Goal: Navigation & Orientation: Find specific page/section

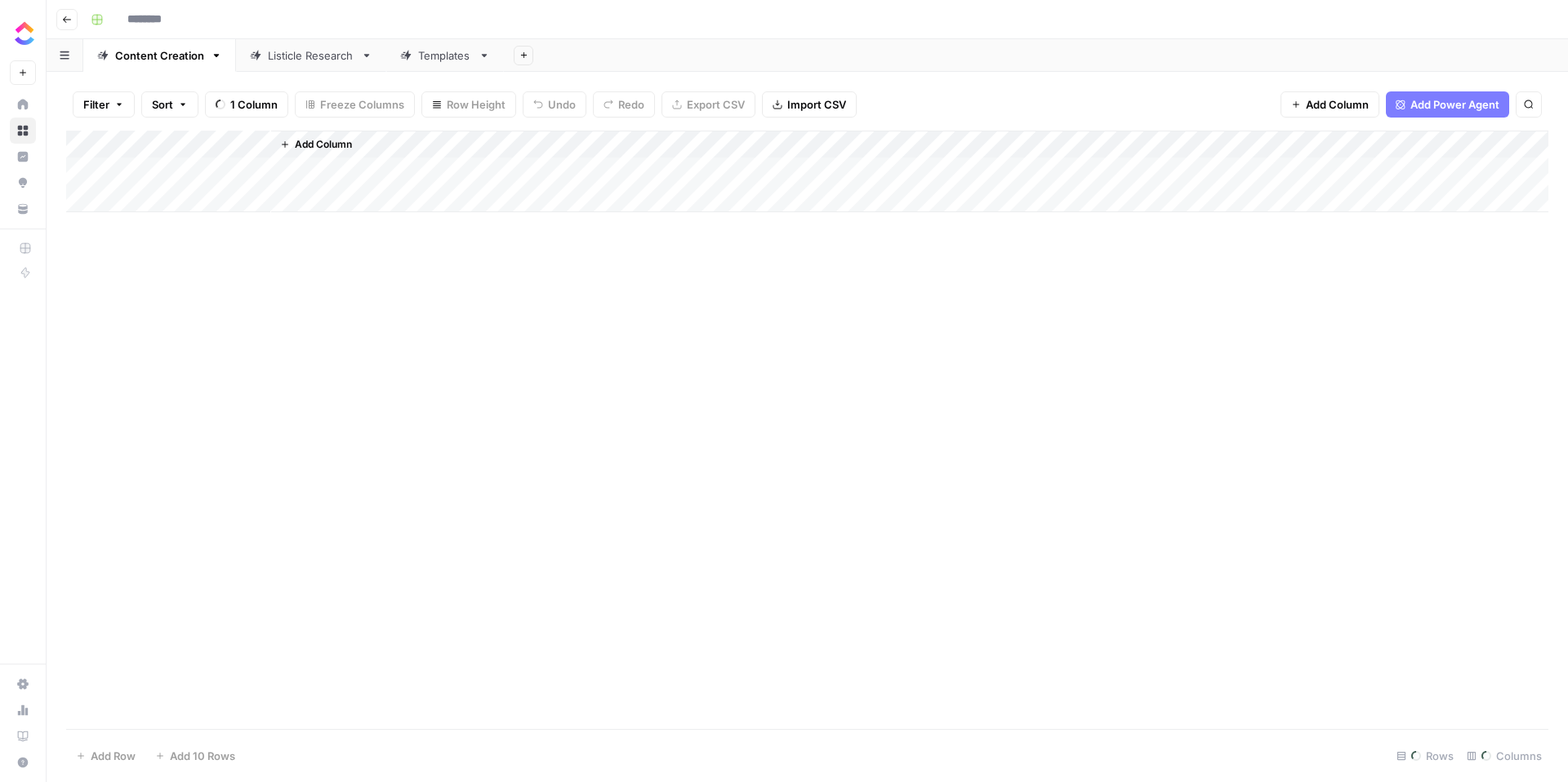
type input "**********"
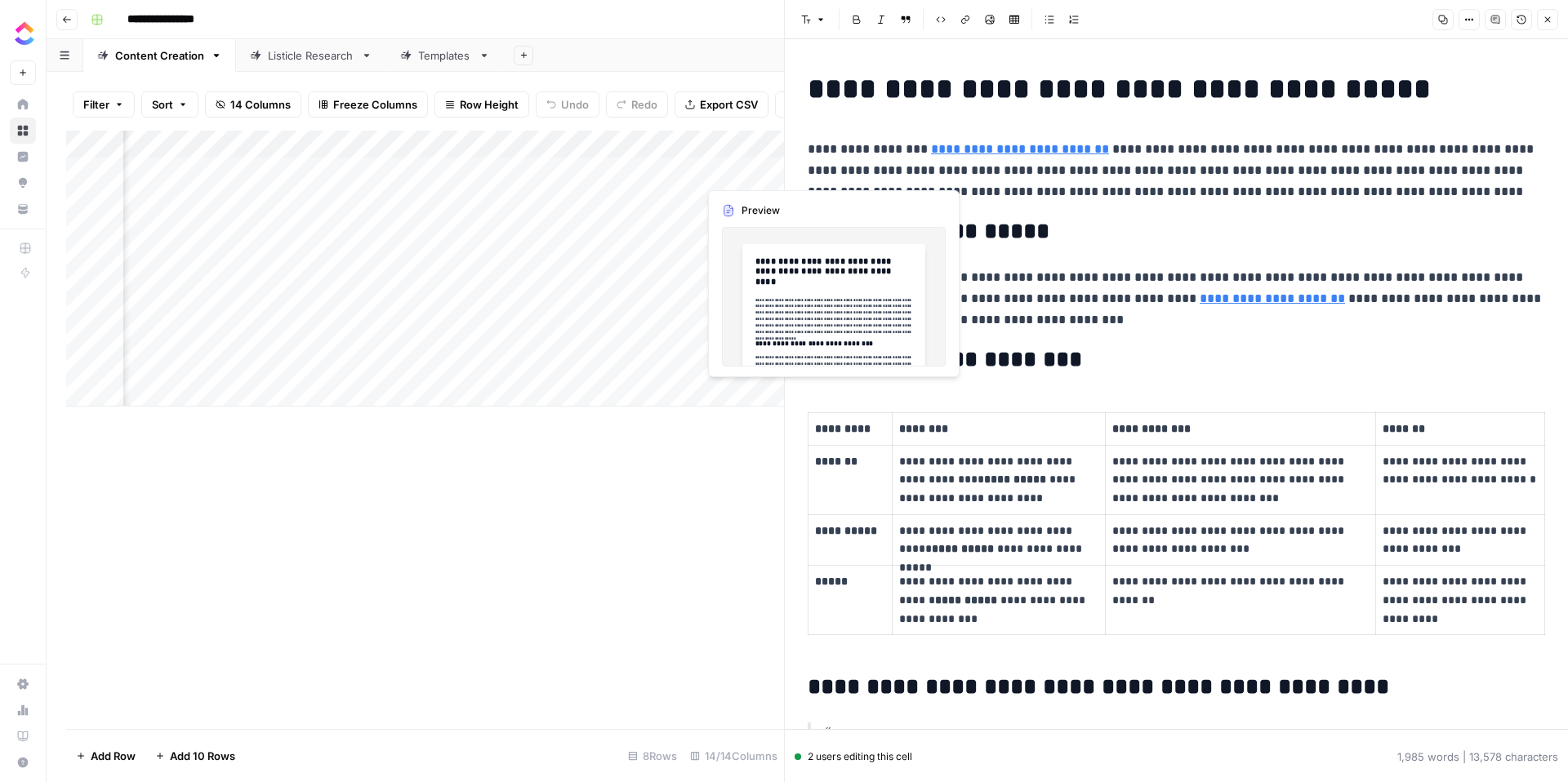
click at [745, 175] on div "Add Column" at bounding box center [425, 269] width 718 height 276
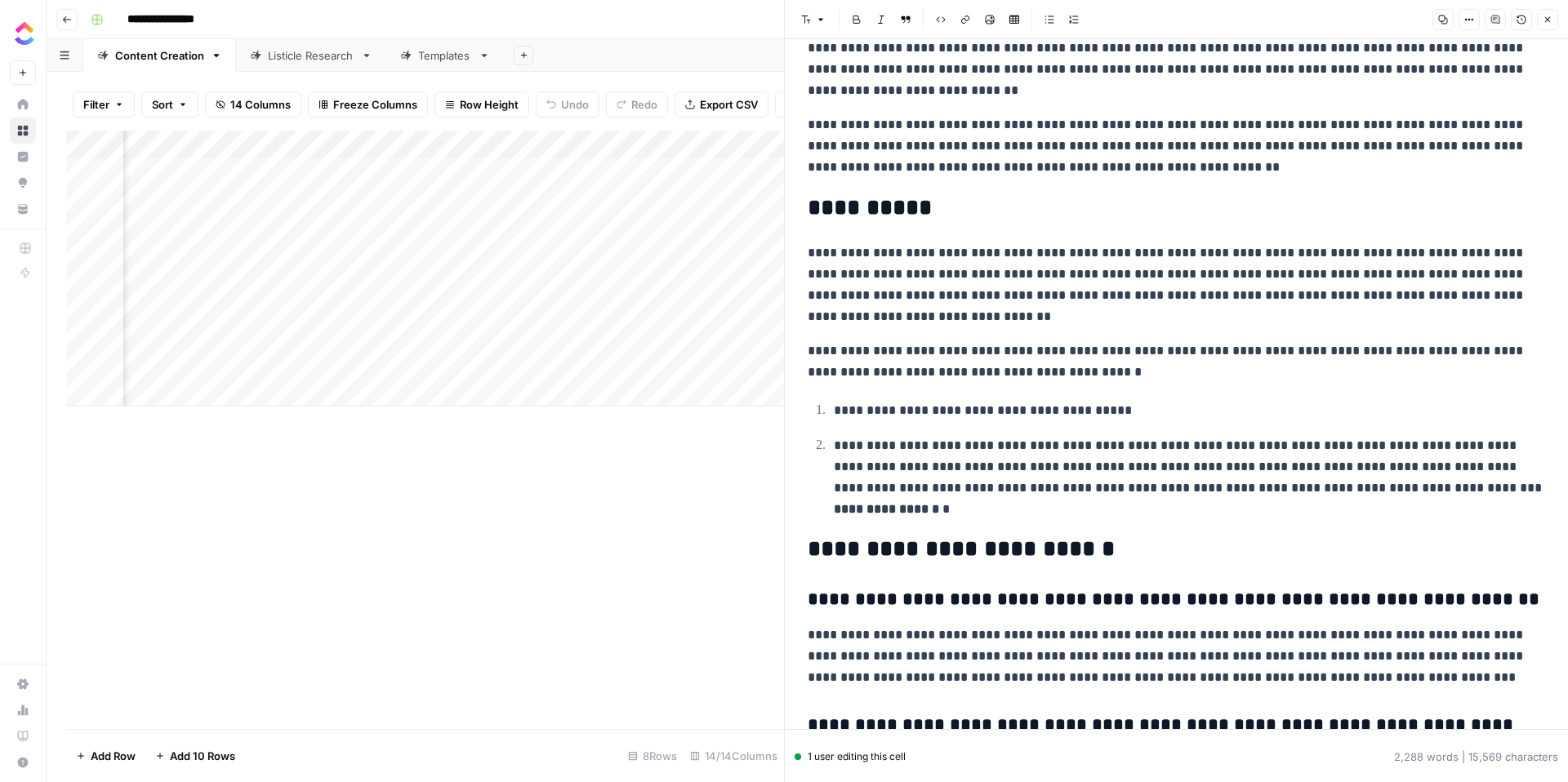
scroll to position [3584, 0]
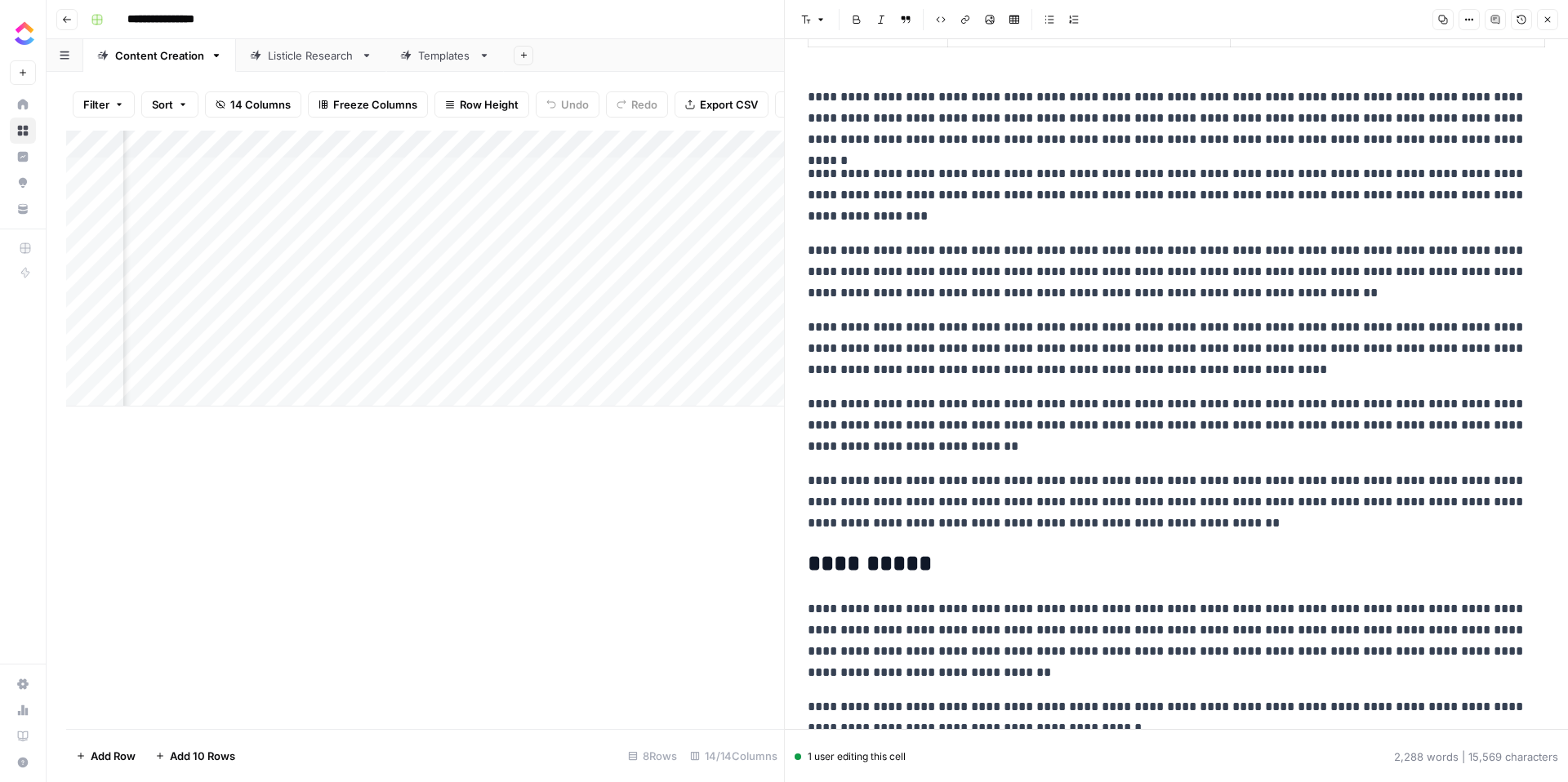
click at [744, 198] on div "Add Column" at bounding box center [425, 269] width 718 height 276
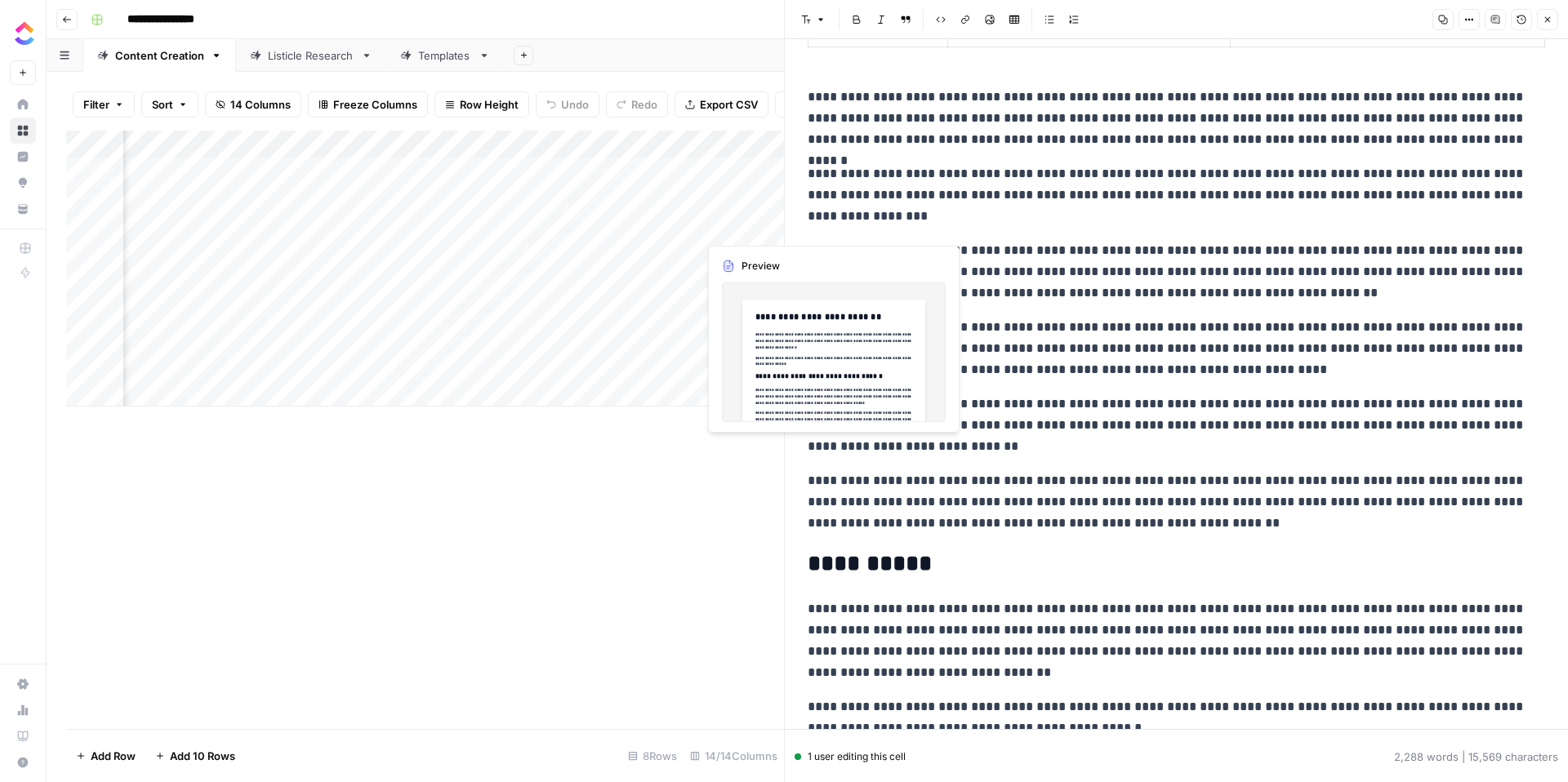
click at [748, 228] on div "Add Column" at bounding box center [425, 269] width 718 height 276
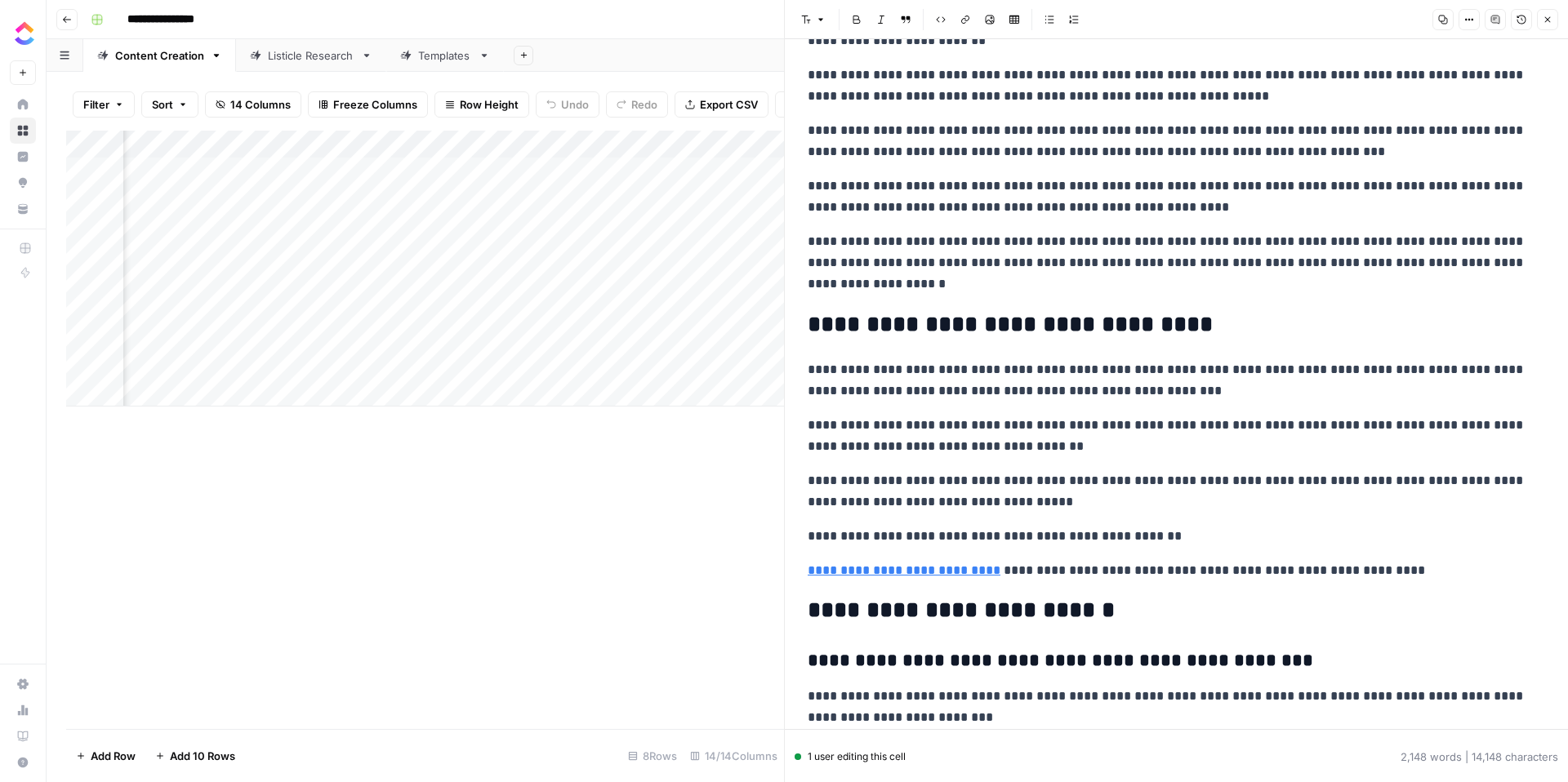
scroll to position [5512, 0]
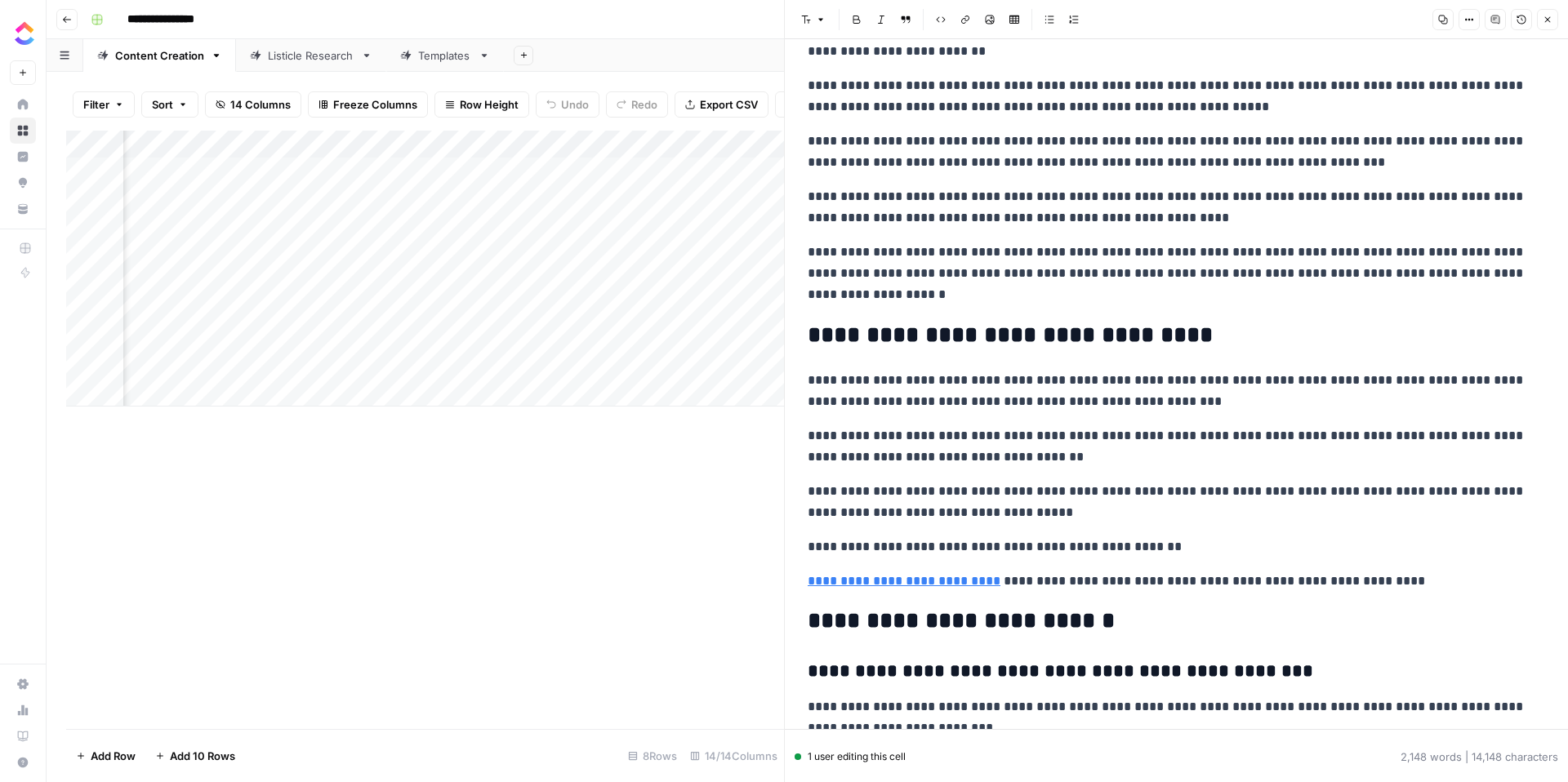
click at [746, 257] on div "Add Column" at bounding box center [425, 269] width 718 height 276
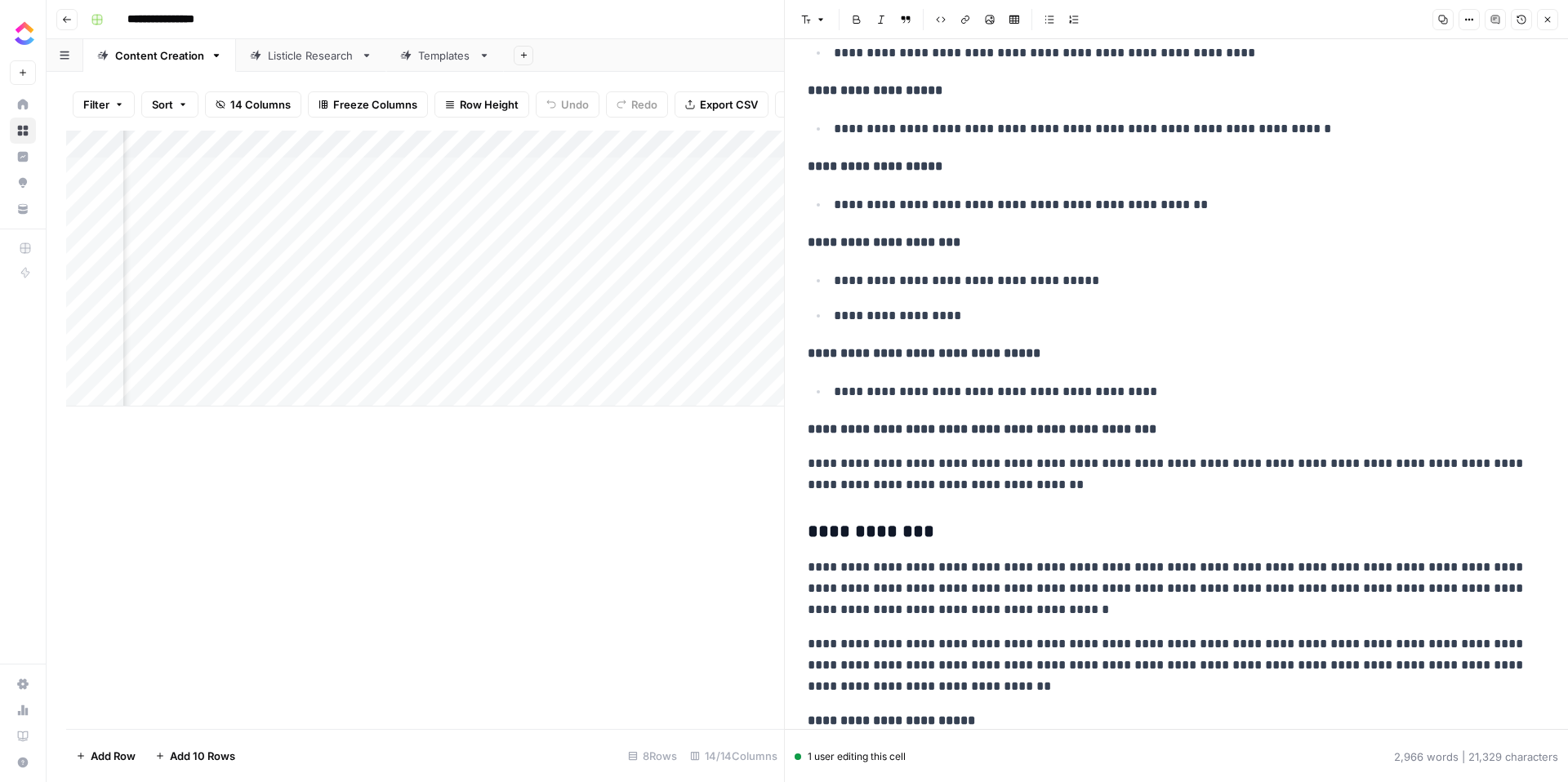
scroll to position [3906, 0]
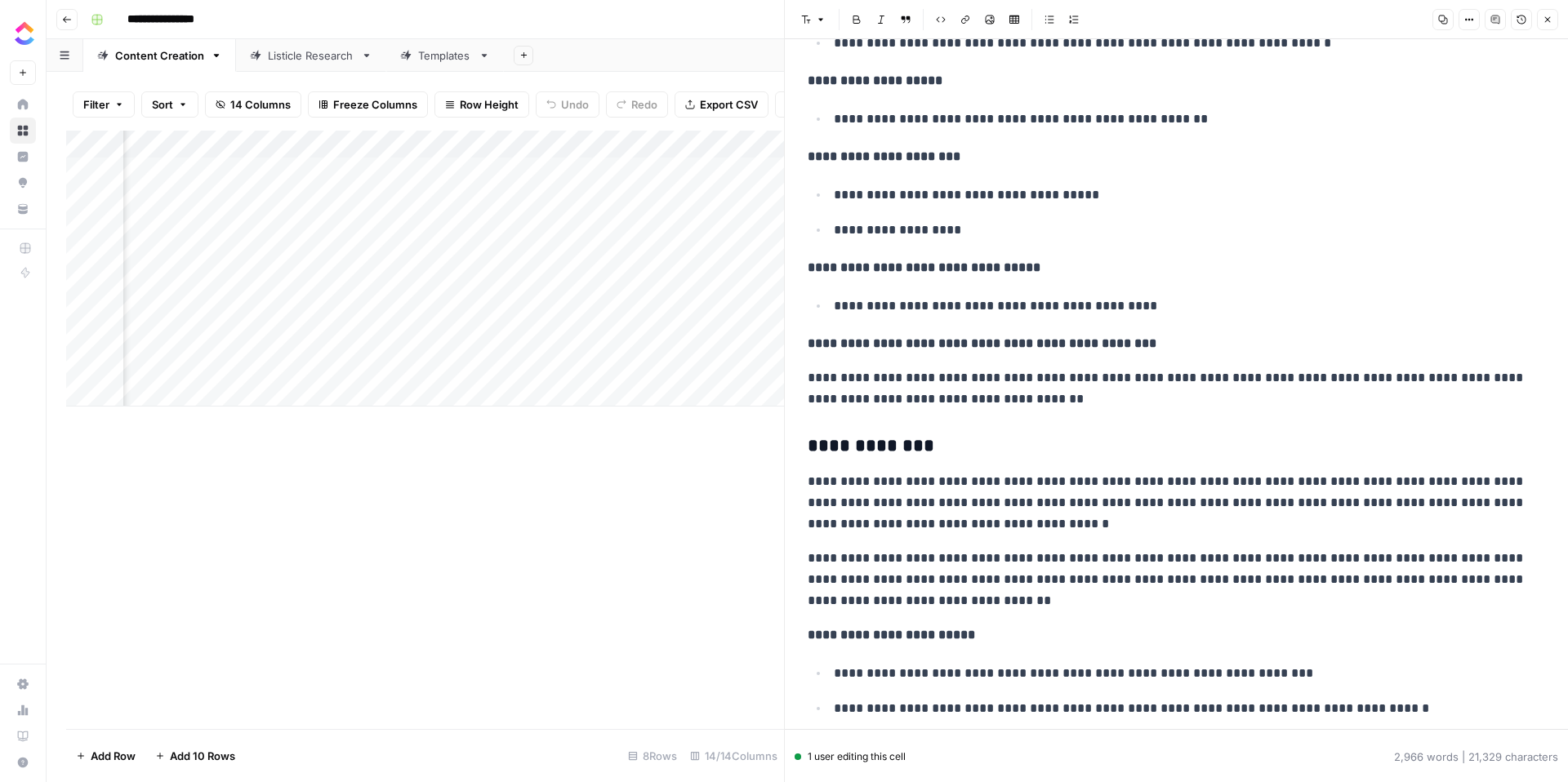
click at [760, 280] on div "Add Column" at bounding box center [425, 269] width 718 height 276
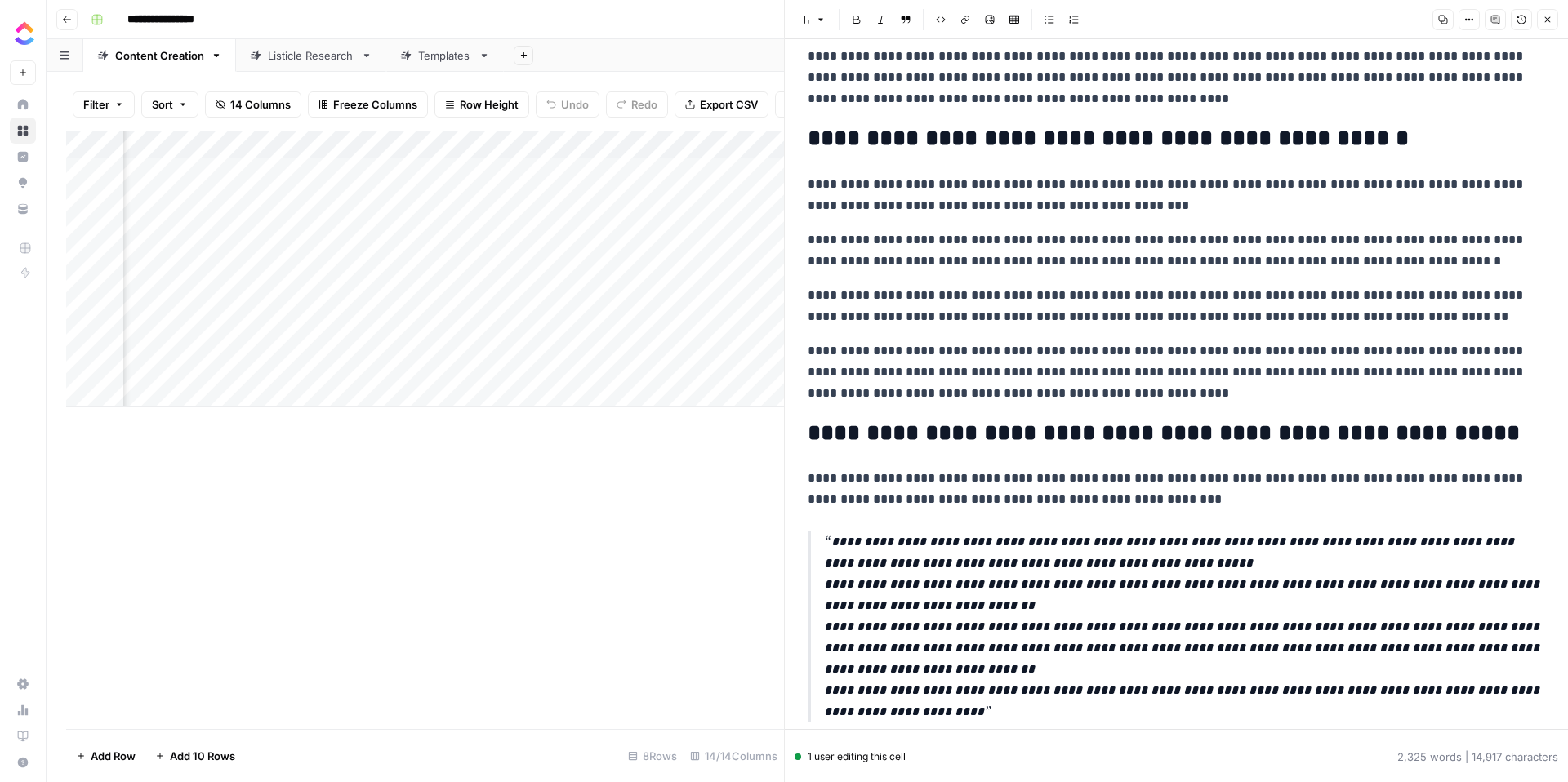
scroll to position [2784, 0]
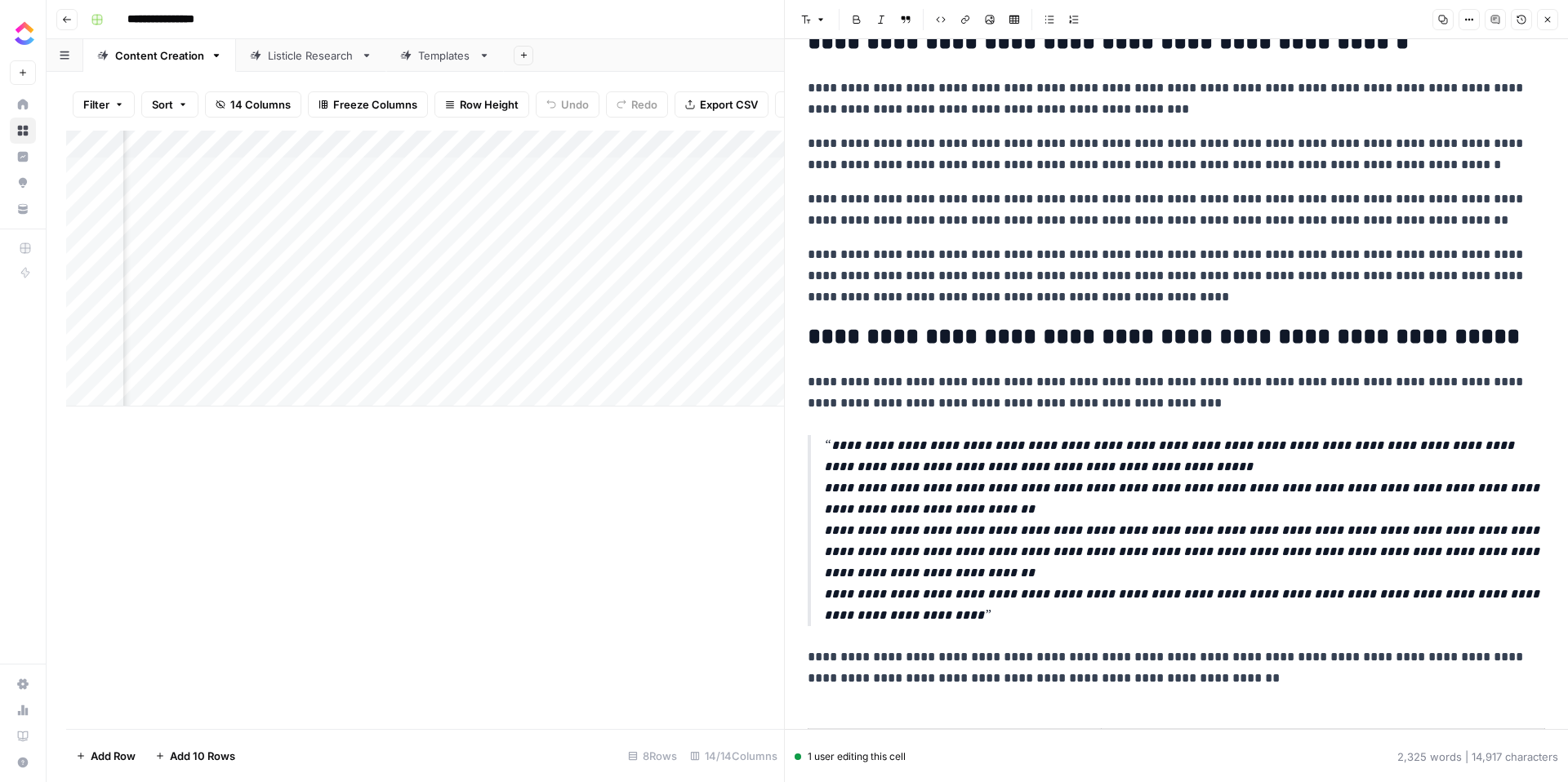
click at [750, 313] on div "Add Column" at bounding box center [425, 269] width 718 height 276
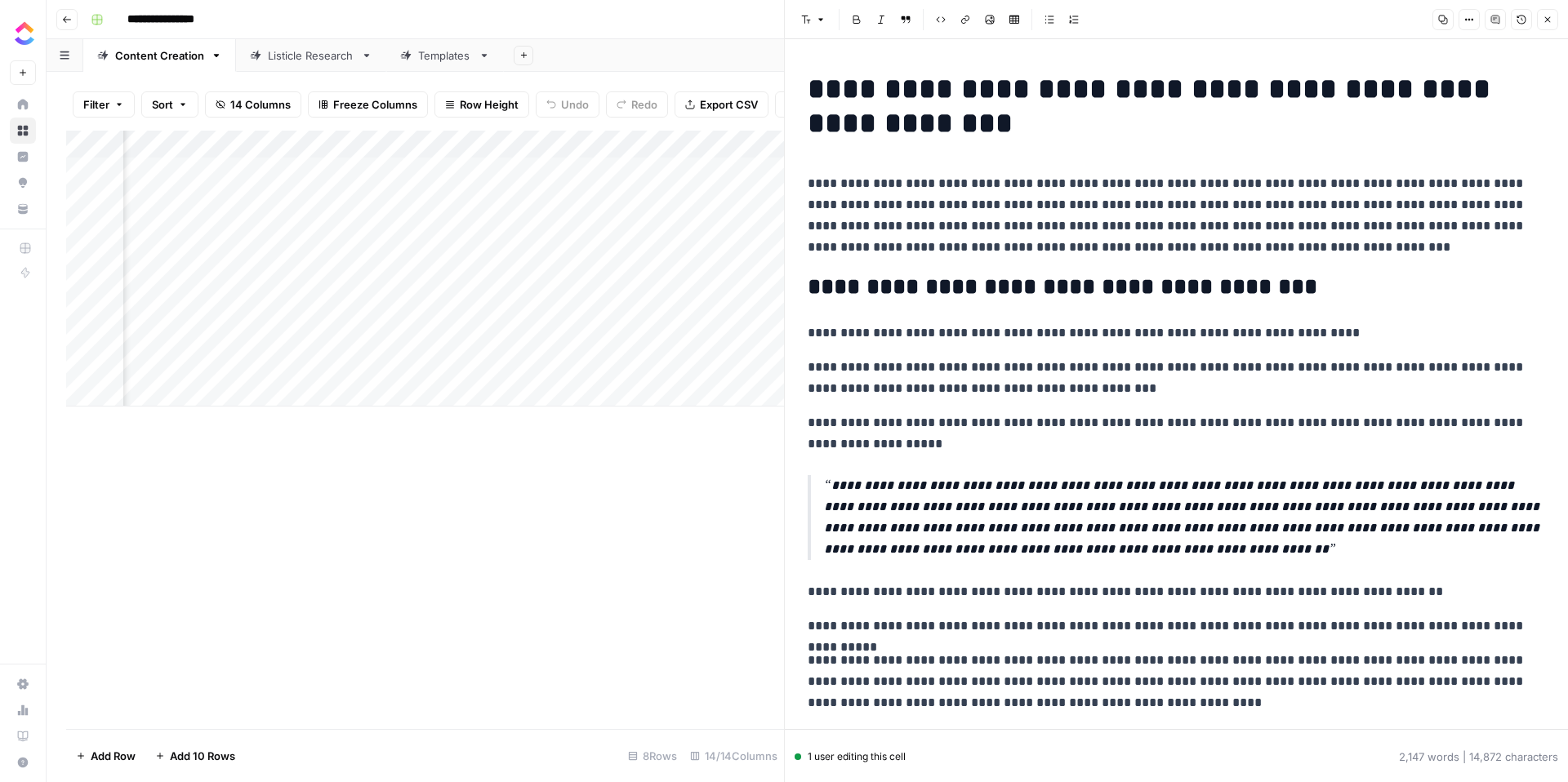
click at [762, 288] on div "Add Column" at bounding box center [425, 269] width 718 height 276
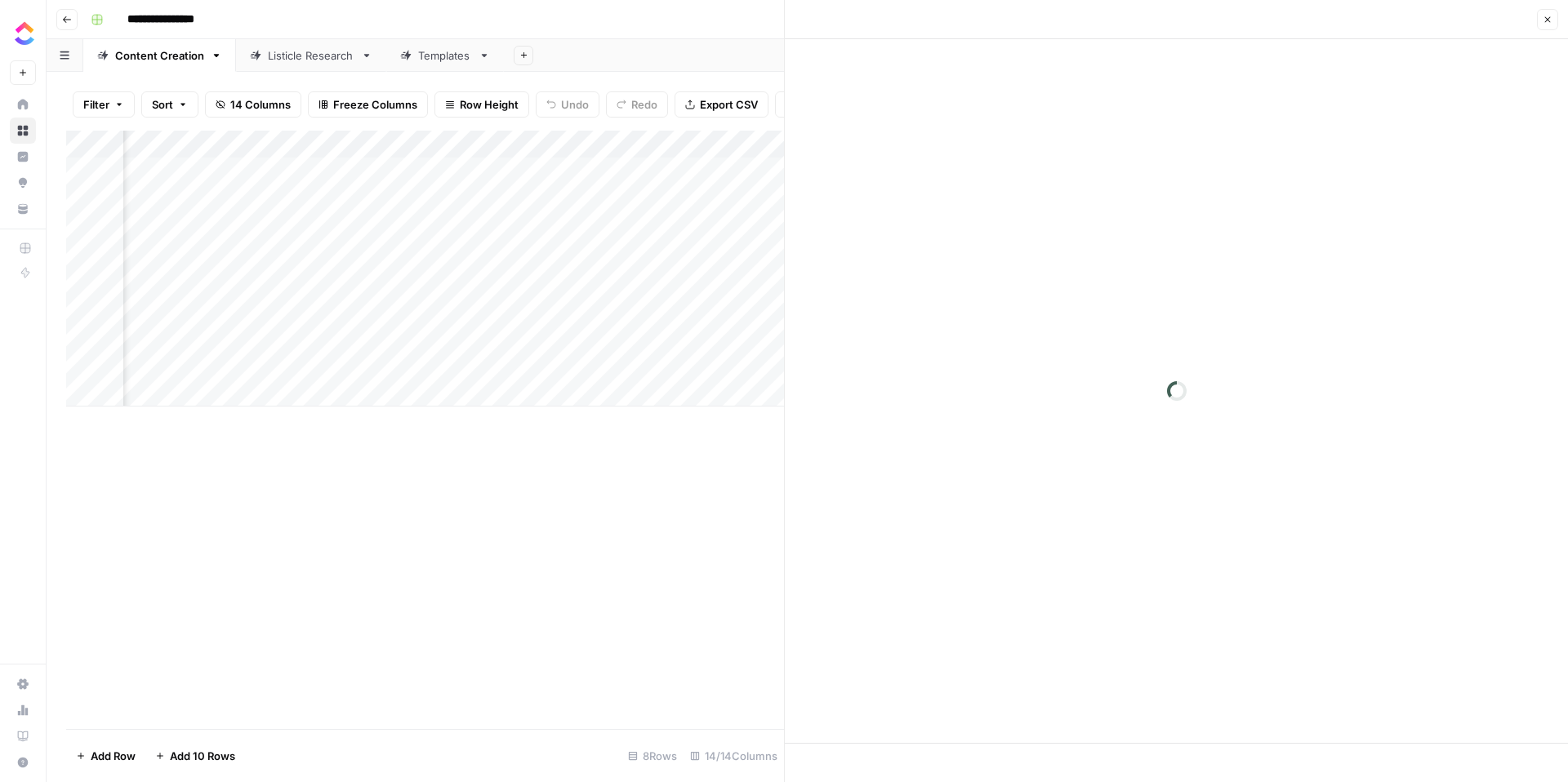
click at [762, 288] on div at bounding box center [772, 282] width 149 height 30
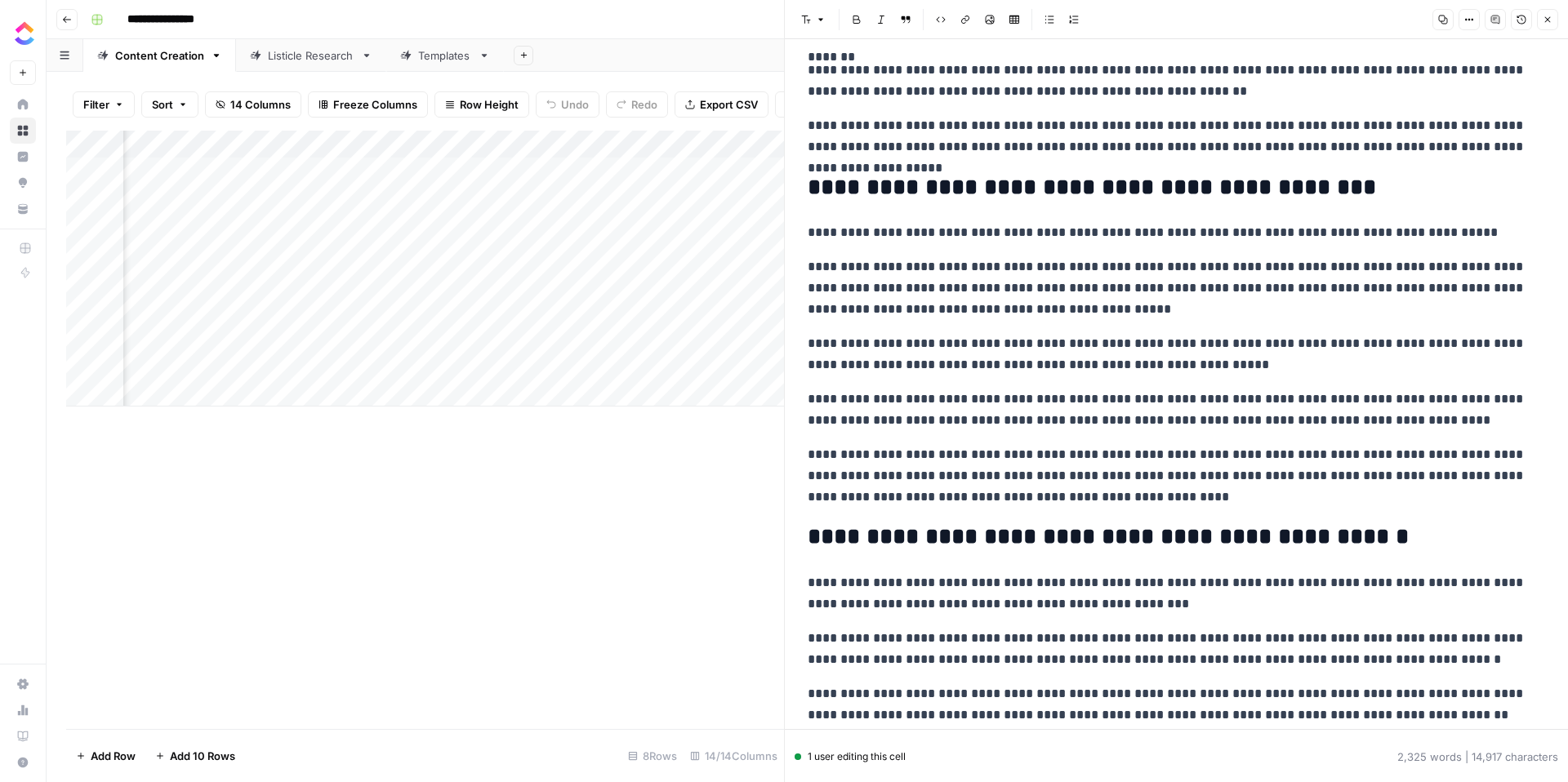
scroll to position [2279, 0]
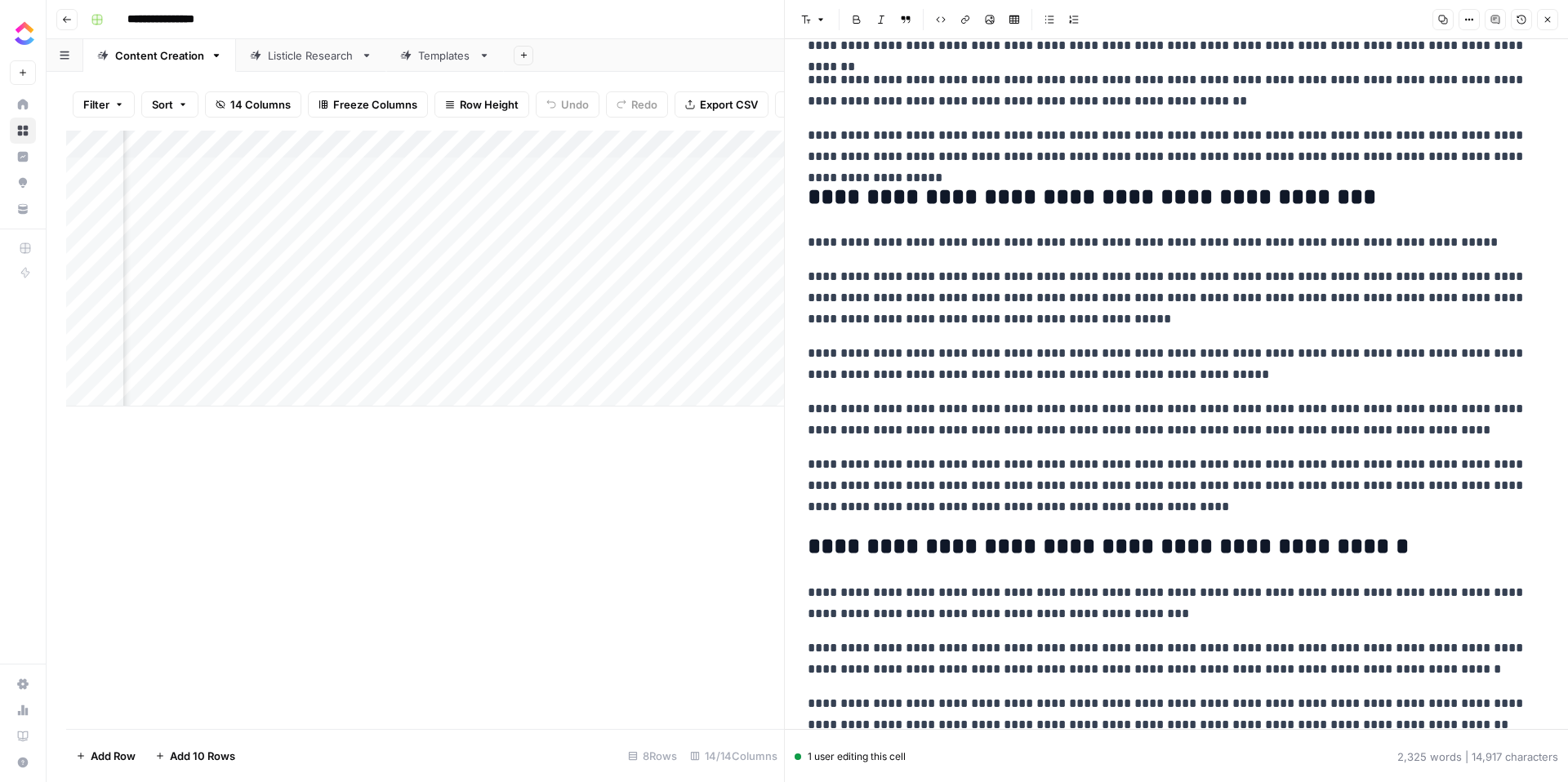
click at [969, 303] on p "**********" at bounding box center [1176, 298] width 737 height 63
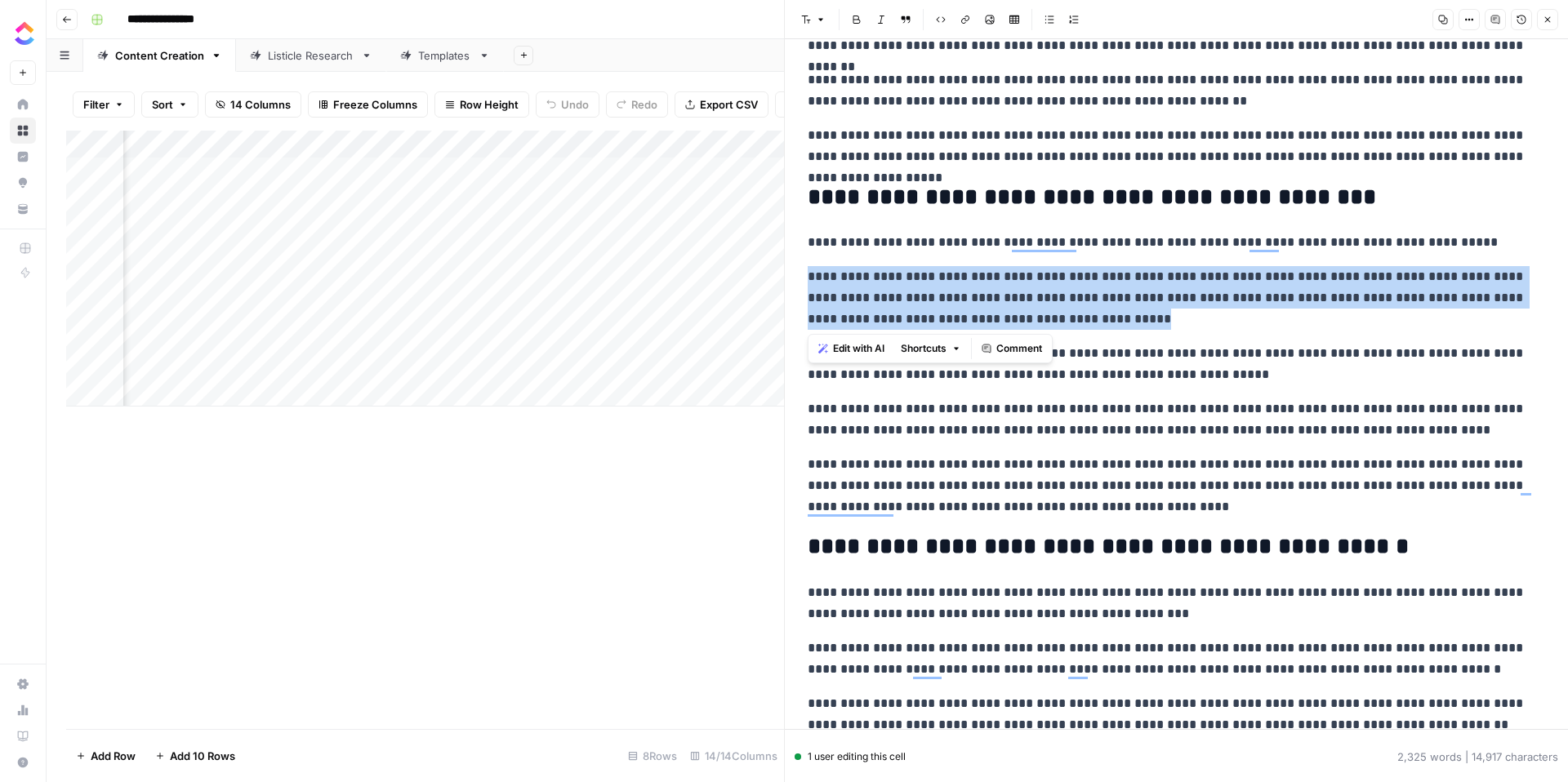
click at [946, 350] on span "Shortcuts" at bounding box center [923, 349] width 45 height 15
click at [1141, 380] on p "**********" at bounding box center [1176, 364] width 737 height 43
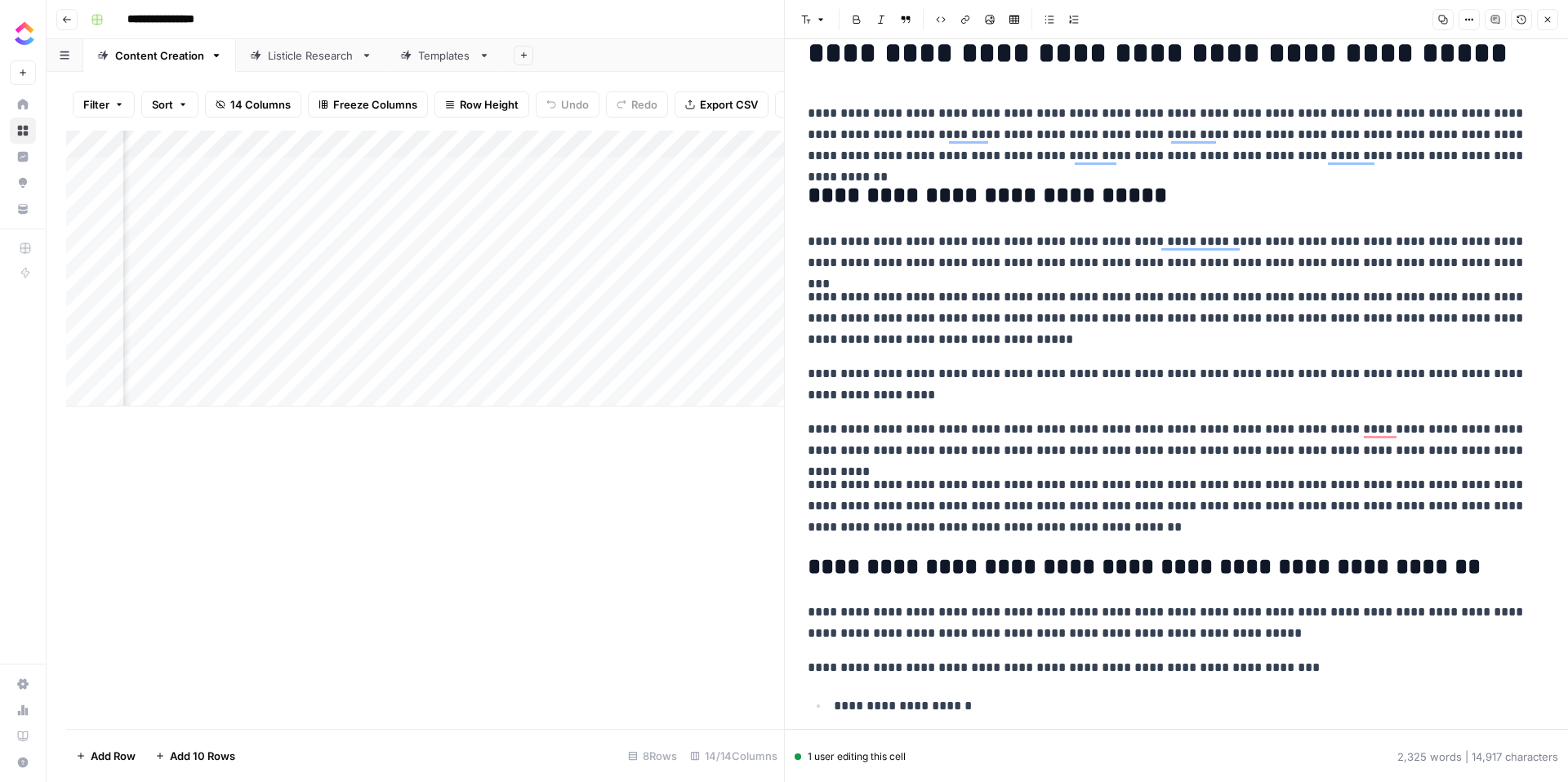
scroll to position [0, 0]
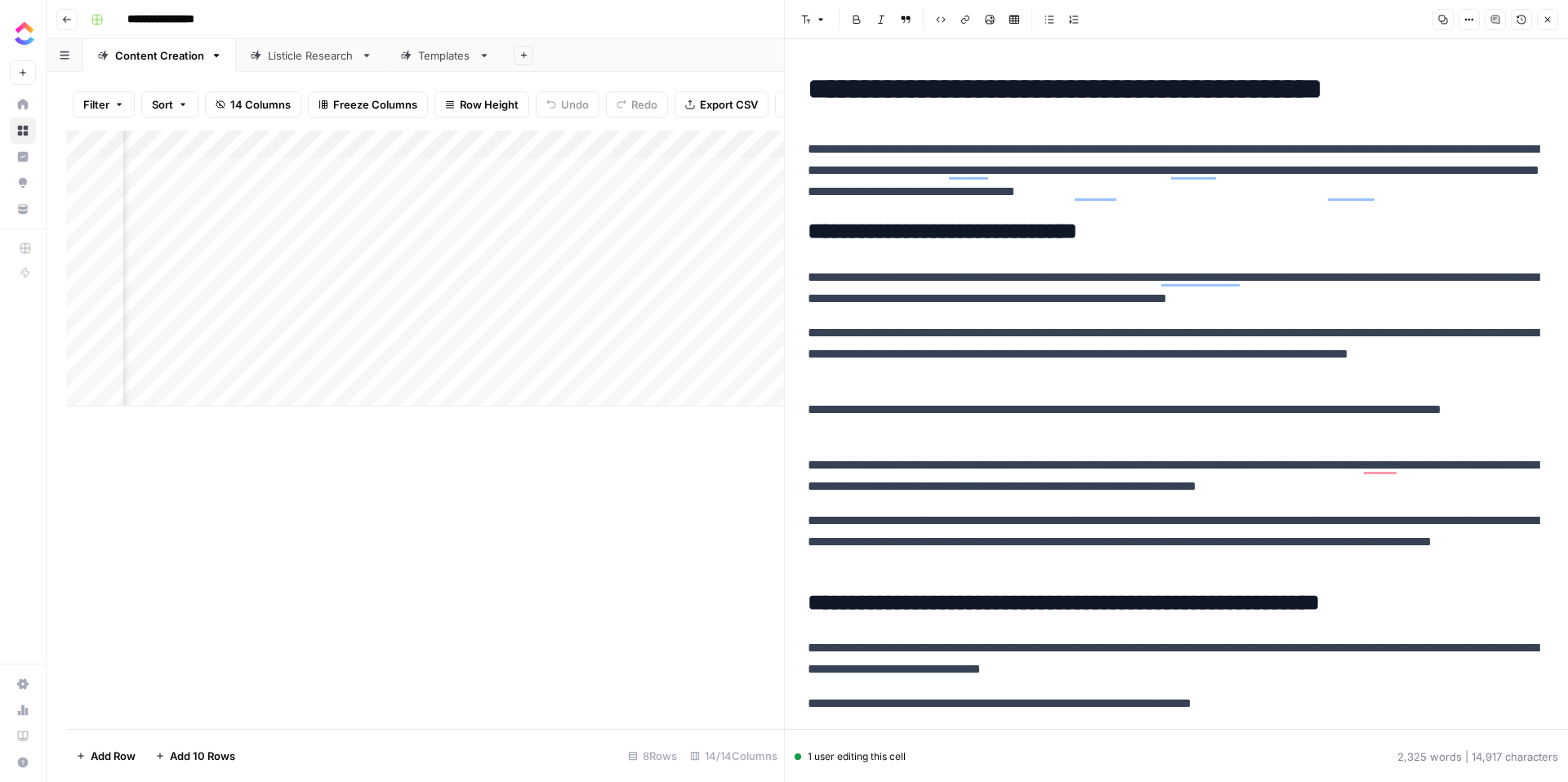
click at [276, 59] on div "Listicle Research" at bounding box center [311, 55] width 86 height 16
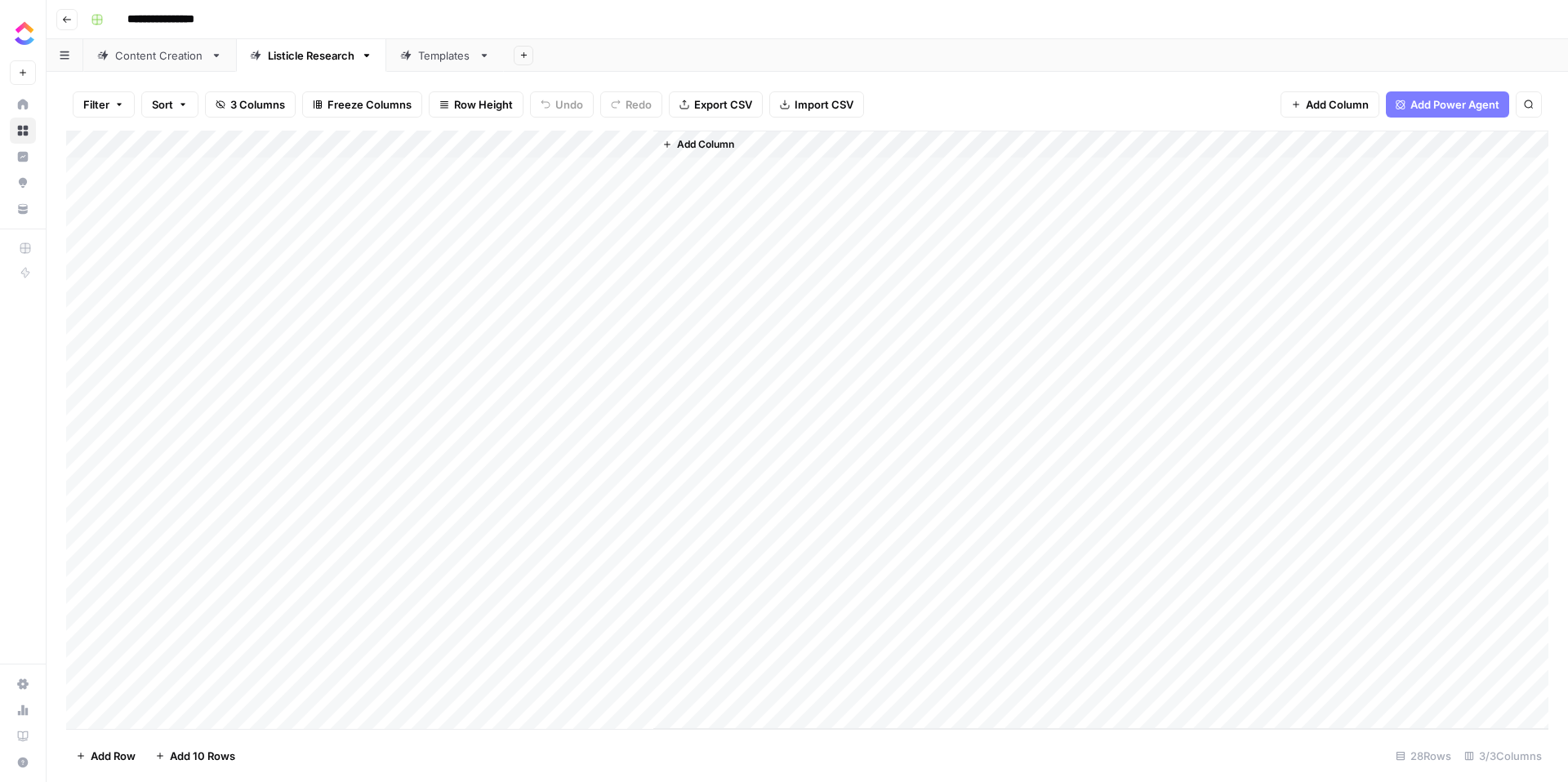
click at [426, 63] on link "Templates" at bounding box center [444, 56] width 117 height 33
click at [165, 62] on div "Content Creation" at bounding box center [159, 55] width 89 height 16
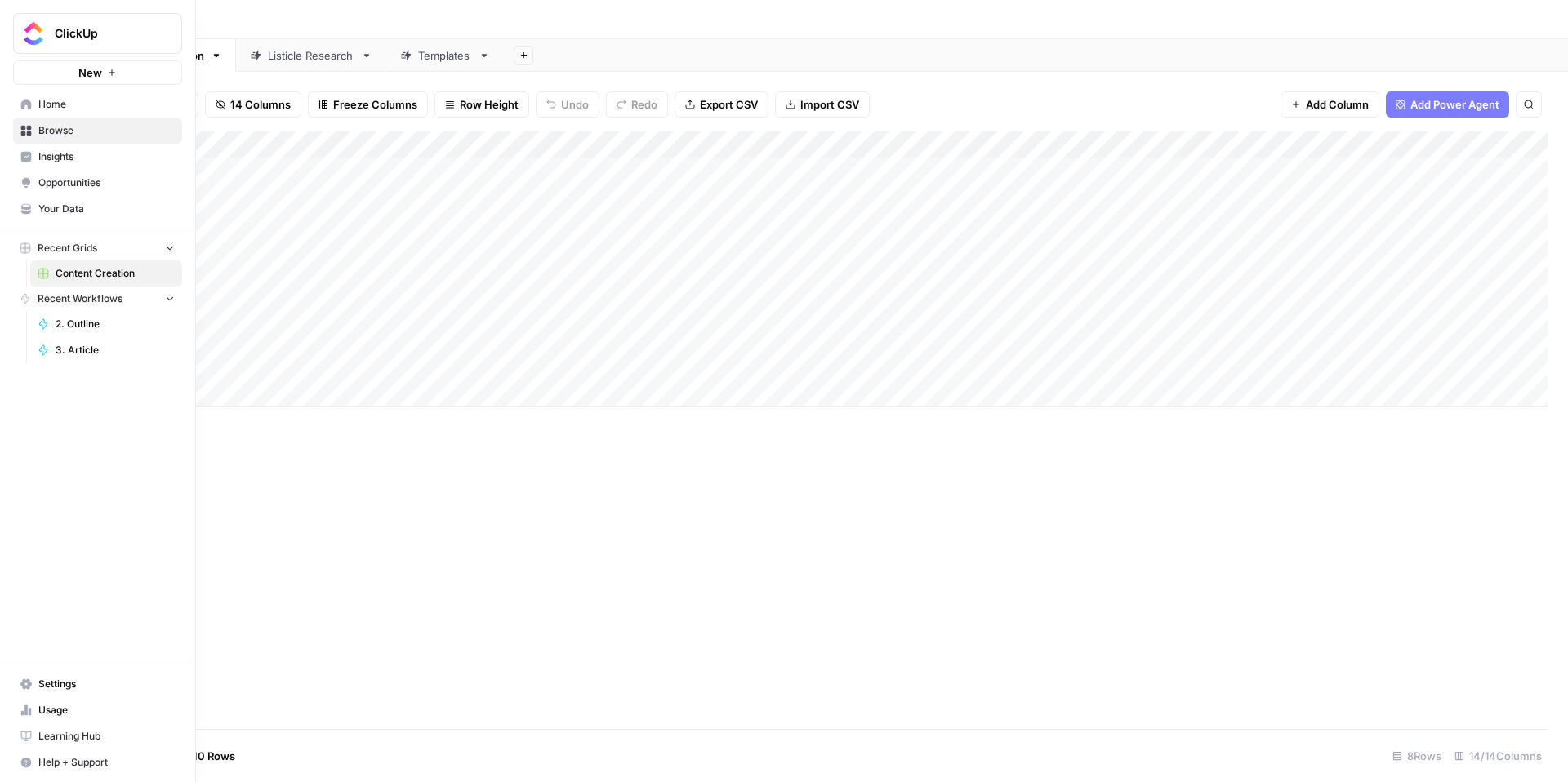
click at [65, 156] on span "Insights" at bounding box center [106, 156] width 136 height 15
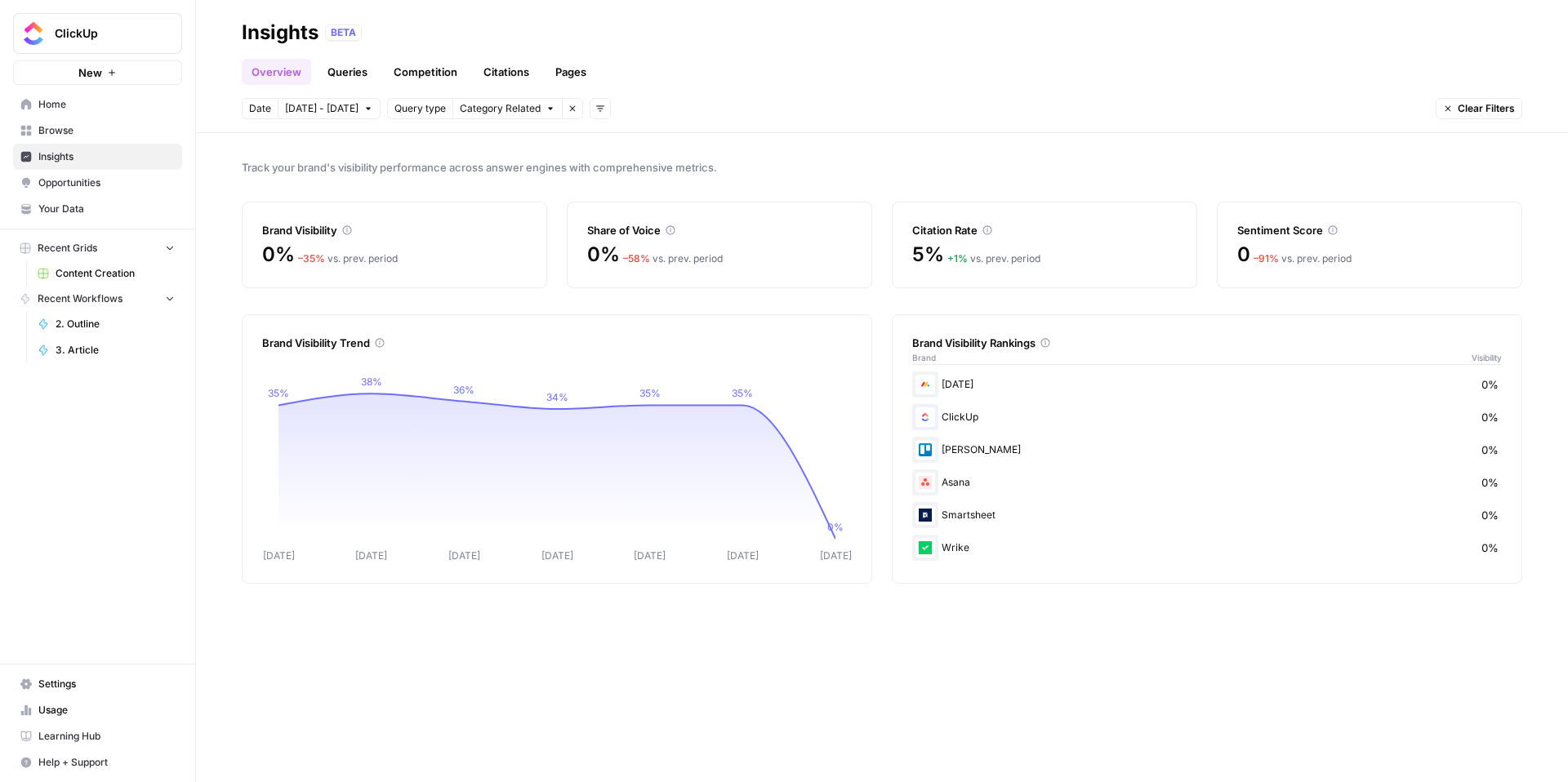
click at [104, 182] on span "Opportunities" at bounding box center [106, 182] width 136 height 15
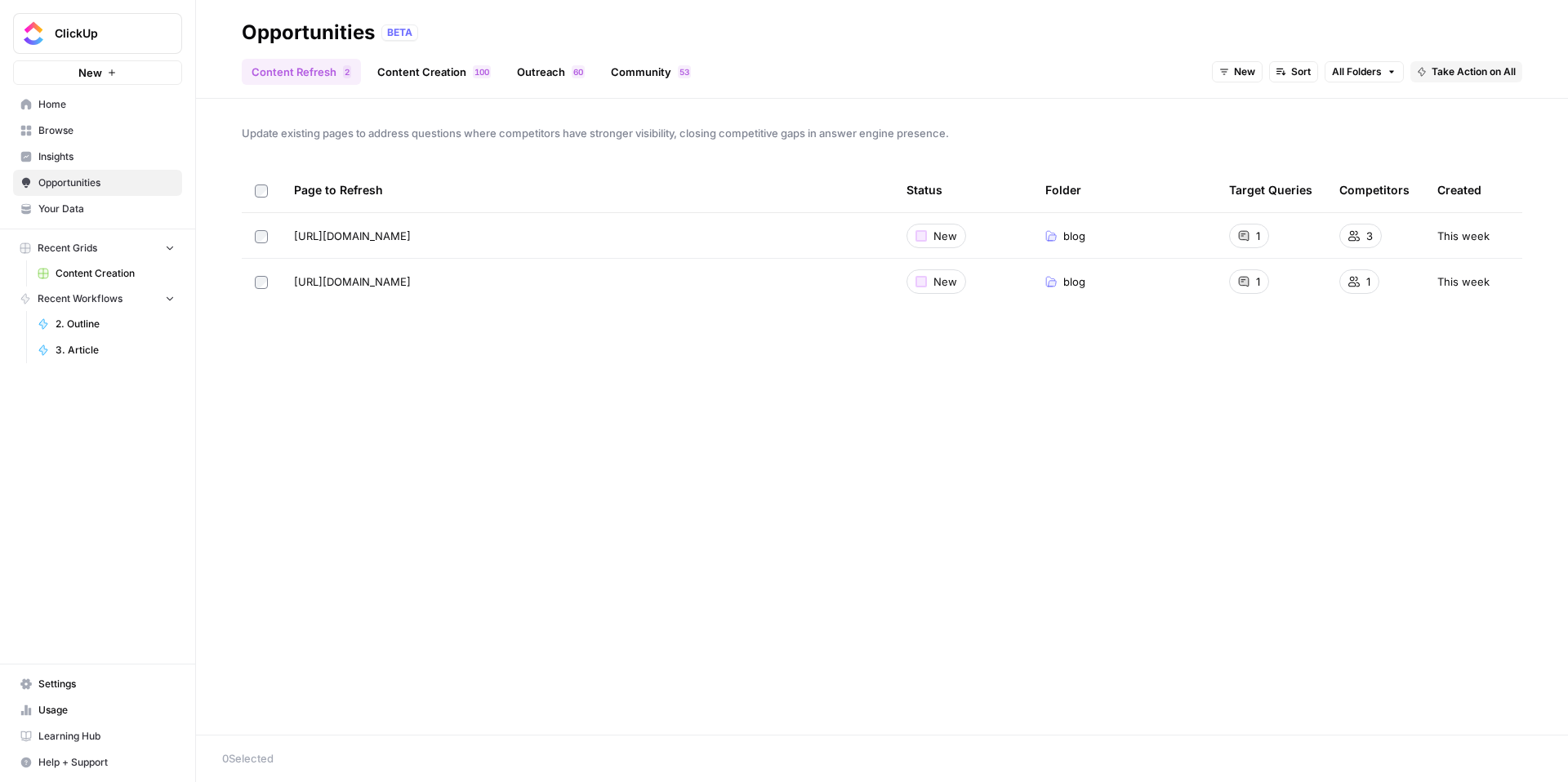
click at [100, 201] on link "Your Data" at bounding box center [97, 209] width 169 height 27
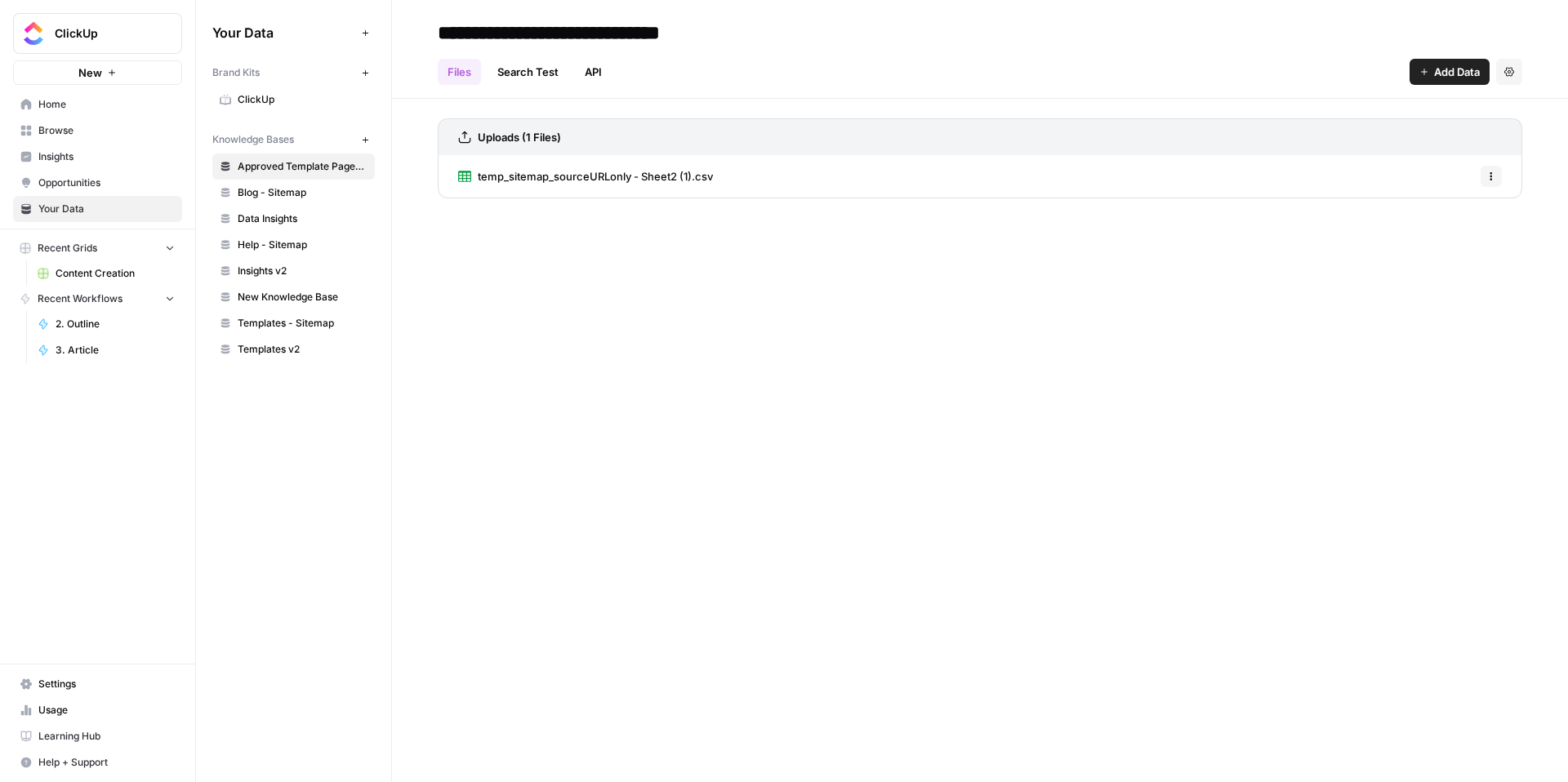
click at [67, 103] on span "Home" at bounding box center [106, 104] width 136 height 15
